Goal: Transaction & Acquisition: Download file/media

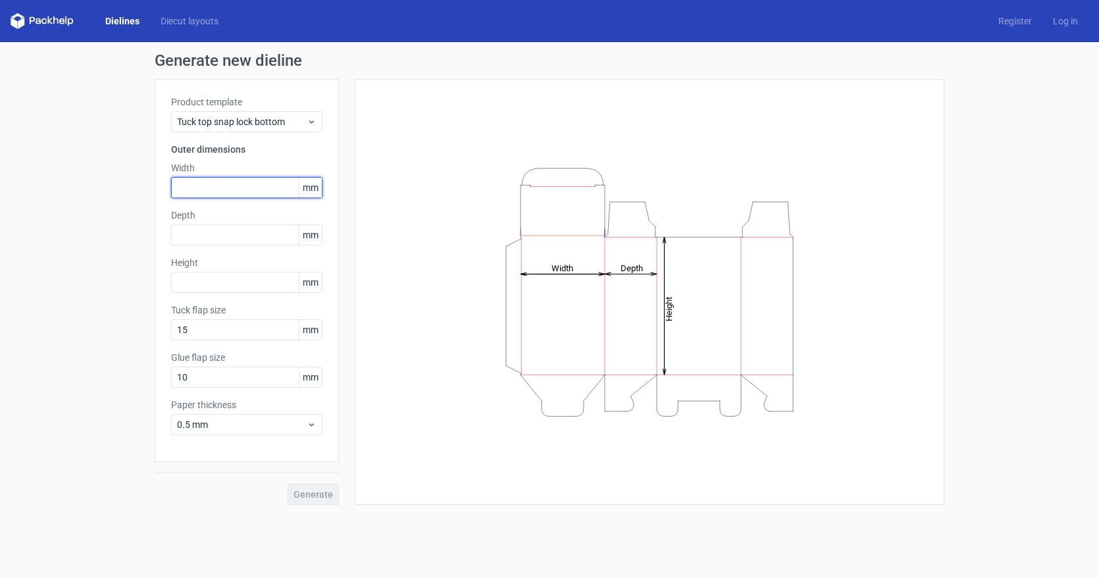
click at [239, 189] on input "text" at bounding box center [246, 187] width 151 height 21
click at [313, 186] on span "mm" at bounding box center [310, 188] width 23 height 20
click at [256, 188] on input "text" at bounding box center [246, 187] width 151 height 21
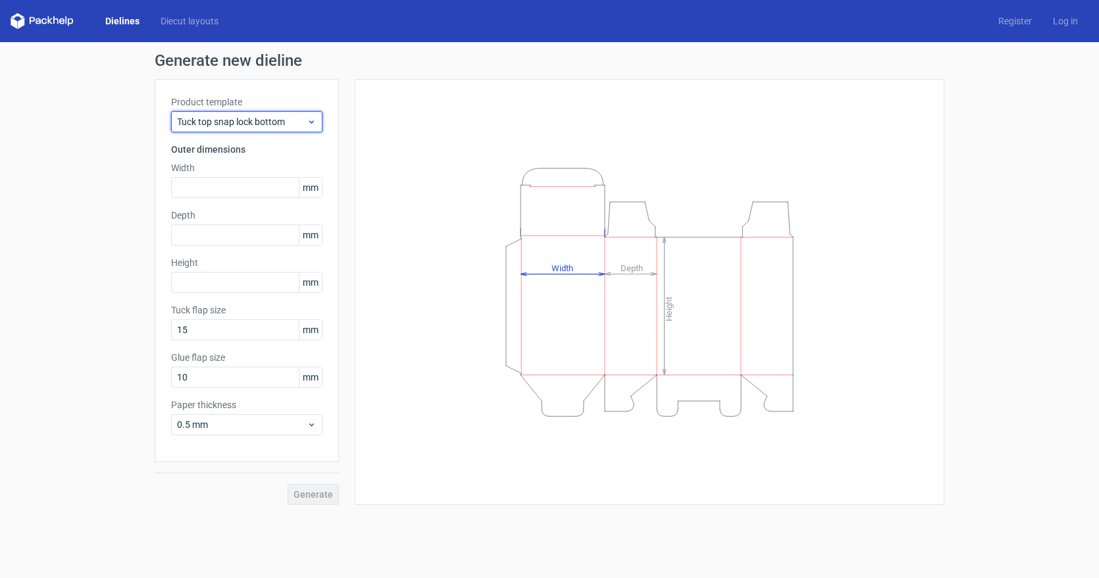
click at [267, 118] on span "Tuck top snap lock bottom" at bounding box center [242, 121] width 130 height 13
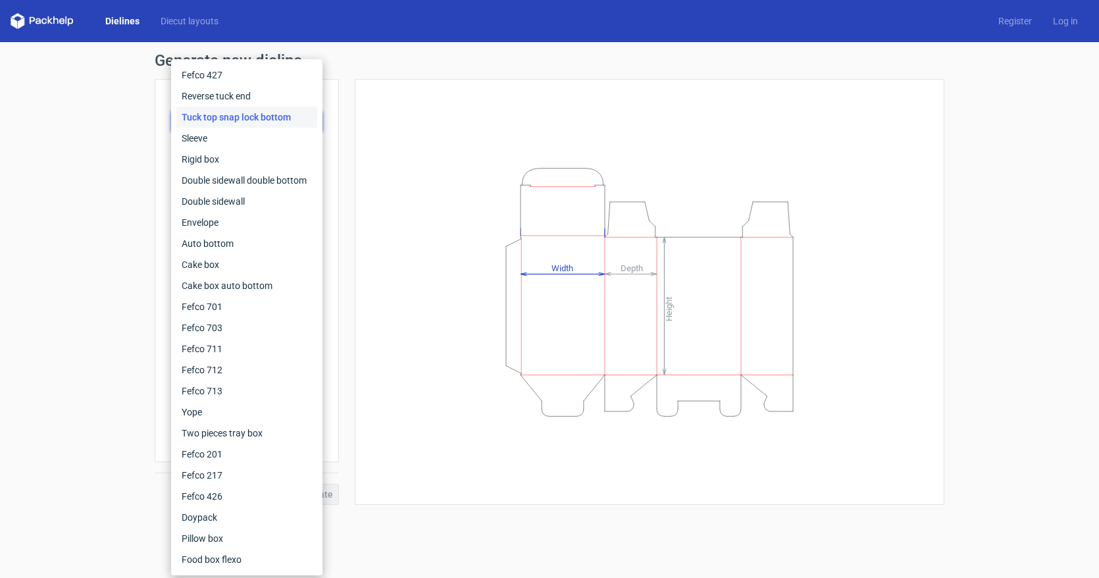
click at [75, 187] on div "Generate new dieline Product template Tuck top snap lock bottom Outer dimension…" at bounding box center [549, 278] width 1099 height 473
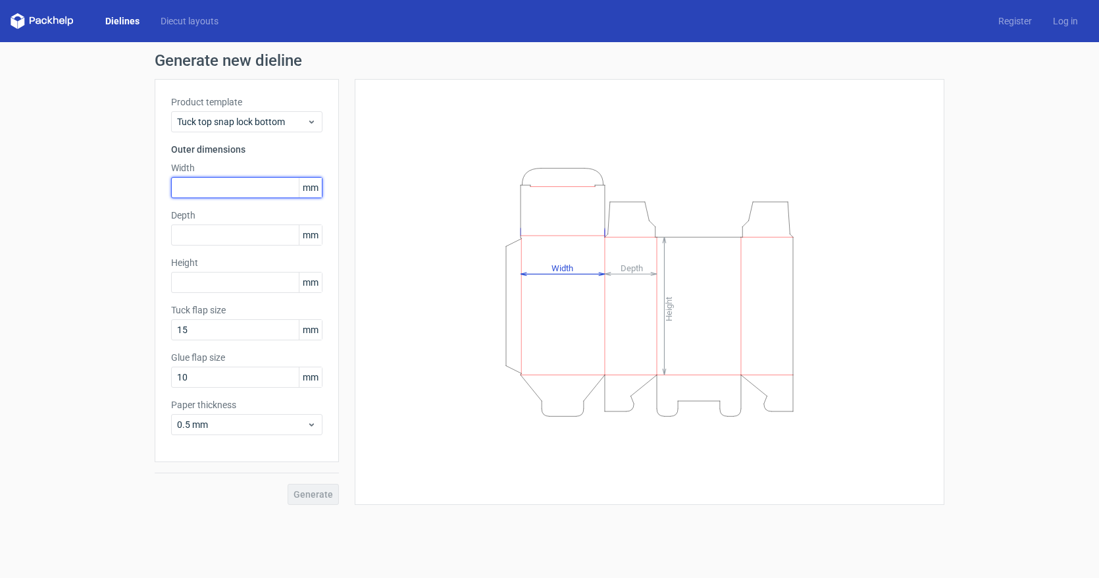
click at [226, 185] on input "text" at bounding box center [246, 187] width 151 height 21
type input "165"
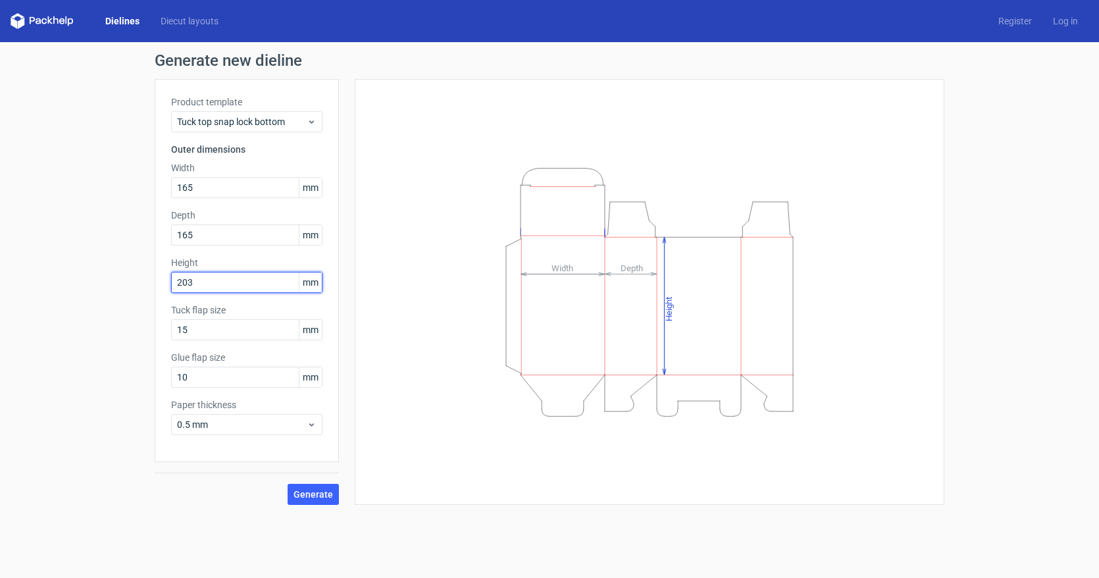
type input "203"
click at [315, 499] on span "Generate" at bounding box center [312, 494] width 39 height 9
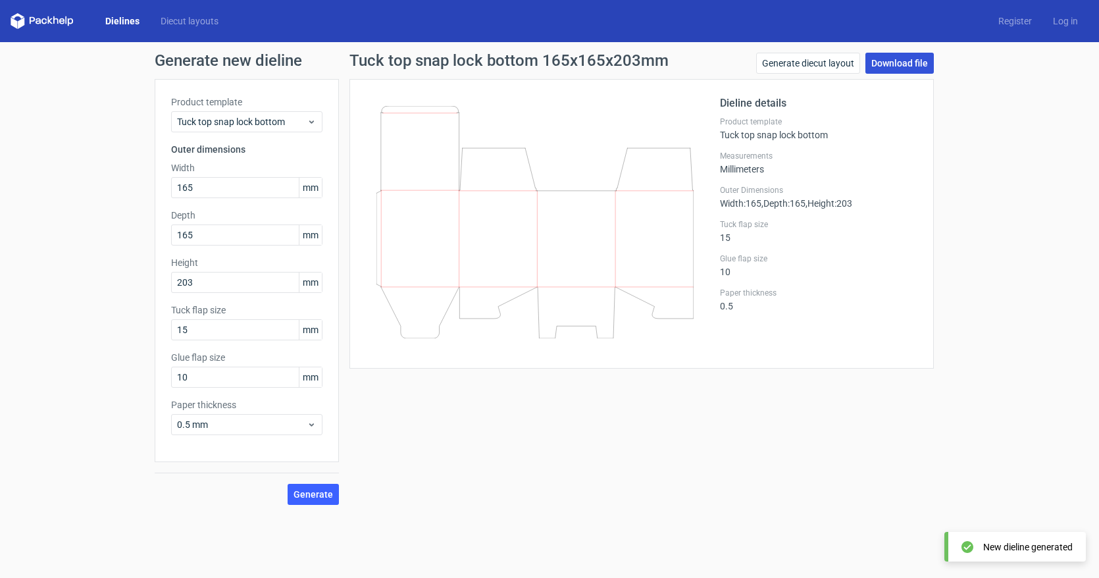
click at [913, 56] on link "Download file" at bounding box center [899, 63] width 68 height 21
drag, startPoint x: 722, startPoint y: 408, endPoint x: 624, endPoint y: 364, distance: 108.1
click at [722, 407] on div "Tuck top snap lock bottom 165x165x203mm Generate diecut layout Download file Di…" at bounding box center [641, 279] width 605 height 452
